Goal: Find contact information: Find contact information

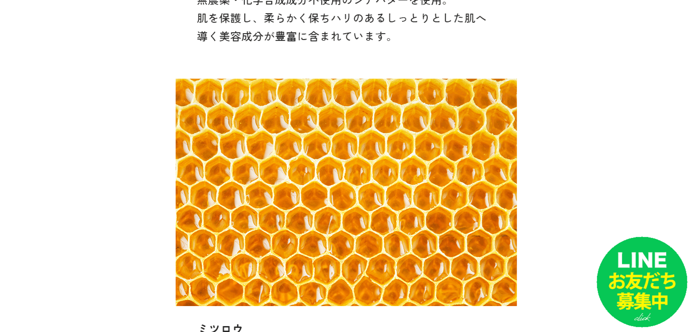
scroll to position [12982, 0]
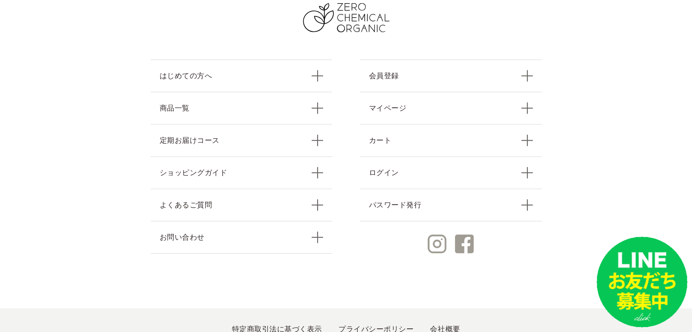
click at [290, 309] on ul "特定商取引法に基づく表示 プライバシーポリシー 会社概要" at bounding box center [346, 330] width 692 height 42
click at [290, 326] on link "特定商取引法に基づく表示" at bounding box center [277, 330] width 90 height 8
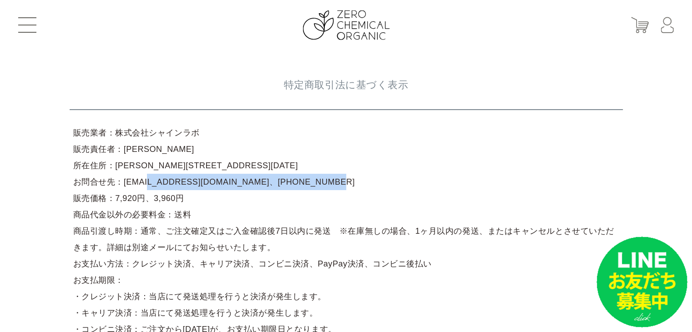
drag, startPoint x: 285, startPoint y: 179, endPoint x: 118, endPoint y: 179, distance: 167.1
click at [118, 179] on article "販売業者：株式会社シャインラボ 販売責任者：[PERSON_NAME] 所在住所：[PERSON_NAME][STREET_ADDRESS][DATE] お問…" at bounding box center [347, 272] width 554 height 302
copy article "[EMAIL_ADDRESS][DOMAIN_NAME]、[PHONE_NUMBER]"
click at [219, 177] on article "販売業者：株式会社シャインラボ 販売責任者：[PERSON_NAME] 所在住所：[PERSON_NAME][STREET_ADDRESS][DATE] お問…" at bounding box center [347, 272] width 554 height 302
drag, startPoint x: 219, startPoint y: 184, endPoint x: 119, endPoint y: 182, distance: 99.3
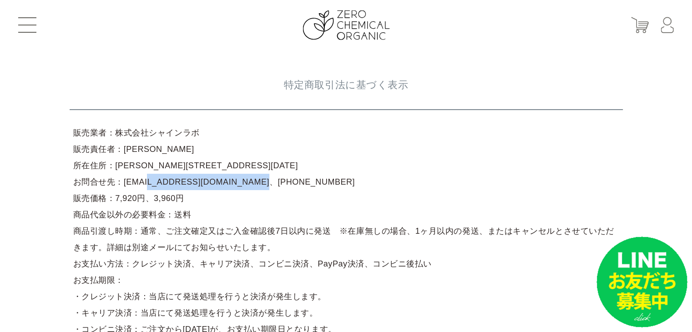
click at [119, 182] on article "販売業者：株式会社シャインラボ 販売責任者：[PERSON_NAME] 所在住所：[PERSON_NAME][STREET_ADDRESS][DATE] お問…" at bounding box center [347, 272] width 554 height 302
copy article "[EMAIL_ADDRESS][DOMAIN_NAME]"
click at [351, 24] on img at bounding box center [346, 25] width 87 height 30
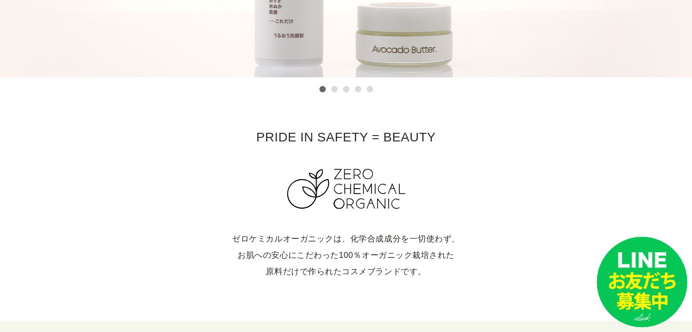
scroll to position [303, 0]
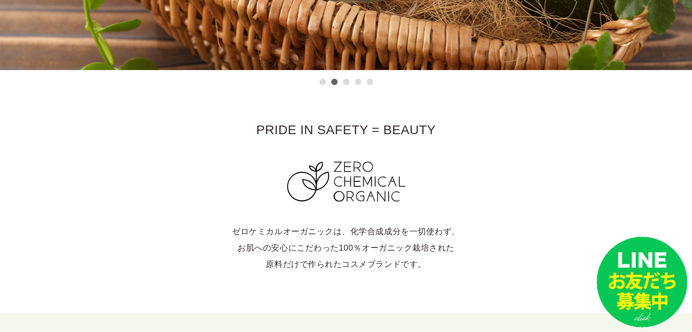
click at [648, 94] on section "PRIDE IN SAFETY = BEAUTY ゼロケミカルオーガニックは、化学合成成分を一切使わず、 お肌への安心にこだわった100％オーガニック栽培され…" at bounding box center [346, 192] width 692 height 244
drag, startPoint x: 234, startPoint y: 234, endPoint x: 306, endPoint y: 232, distance: 72.4
click at [324, 227] on p "ゼロケミカルオーガニックは、化学合成成分を一切使わず、 お肌への安心にこだわった100％オーガニック栽培された 原料だけで作られたコスメブランドです。" at bounding box center [346, 248] width 656 height 49
copy p "ゼロケミカルオーガニッ"
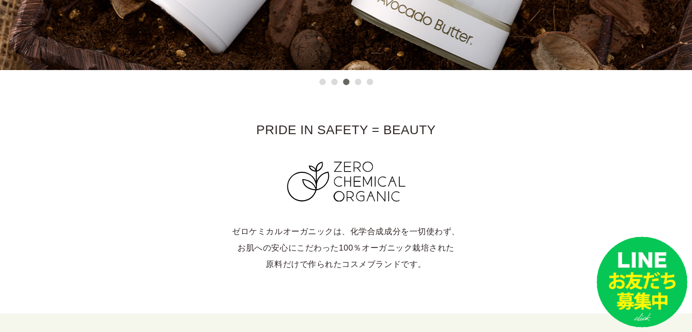
click at [294, 261] on p "ゼロケミカルオーガニックは、化学合成成分を一切使わず、 お肌への安心にこだわった100％オーガニック栽培された 原料だけで作られたコスメブランドです。" at bounding box center [346, 248] width 656 height 49
drag, startPoint x: 339, startPoint y: 230, endPoint x: 268, endPoint y: 223, distance: 70.9
click at [268, 224] on p "ゼロケミカルオーガニックは、化学合成成分を一切使わず、 お肌への安心にこだわった100％オーガニック栽培された 原料だけで作られたコスメブランドです。" at bounding box center [346, 248] width 656 height 49
click at [335, 241] on p "ゼロケミカルオーガニックは、化学合成成分を一切使わず、 お肌への安心にこだわった100％オーガニック栽培された 原料だけで作られたコスメブランドです。" at bounding box center [346, 248] width 656 height 49
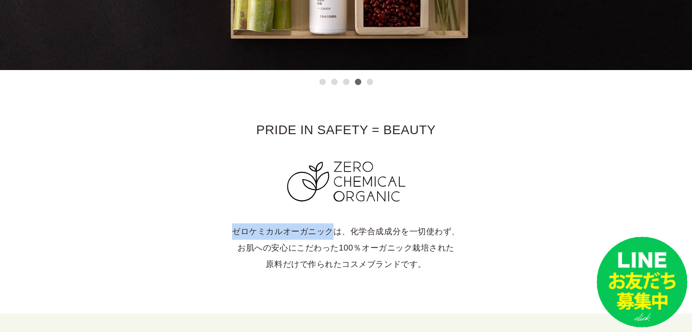
drag, startPoint x: 313, startPoint y: 230, endPoint x: 229, endPoint y: 232, distance: 83.8
click at [229, 232] on p "ゼロケミカルオーガニックは、化学合成成分を一切使わず、 お肌への安心にこだわった100％オーガニック栽培された 原料だけで作られたコスメブランドです。" at bounding box center [346, 248] width 656 height 49
copy p "ゼロケミカルオーガニック"
